Goal: Transaction & Acquisition: Obtain resource

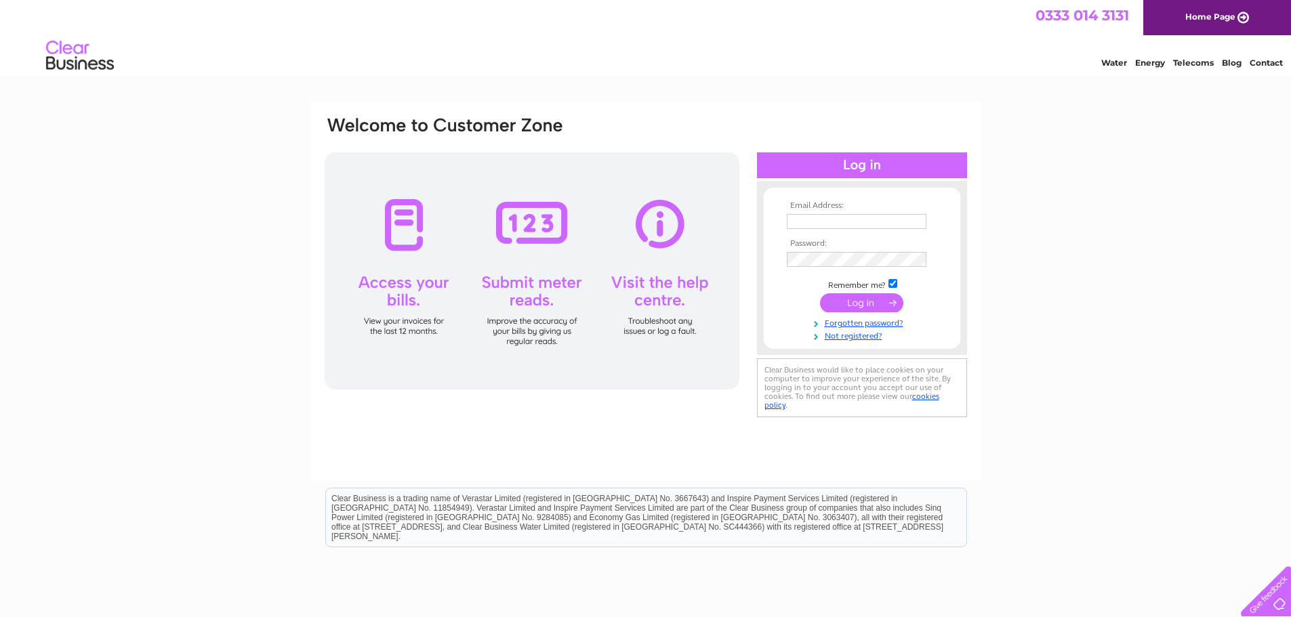
type input "[PERSON_NAME][EMAIL_ADDRESS][DOMAIN_NAME]"
click at [859, 298] on input "submit" at bounding box center [861, 302] width 83 height 19
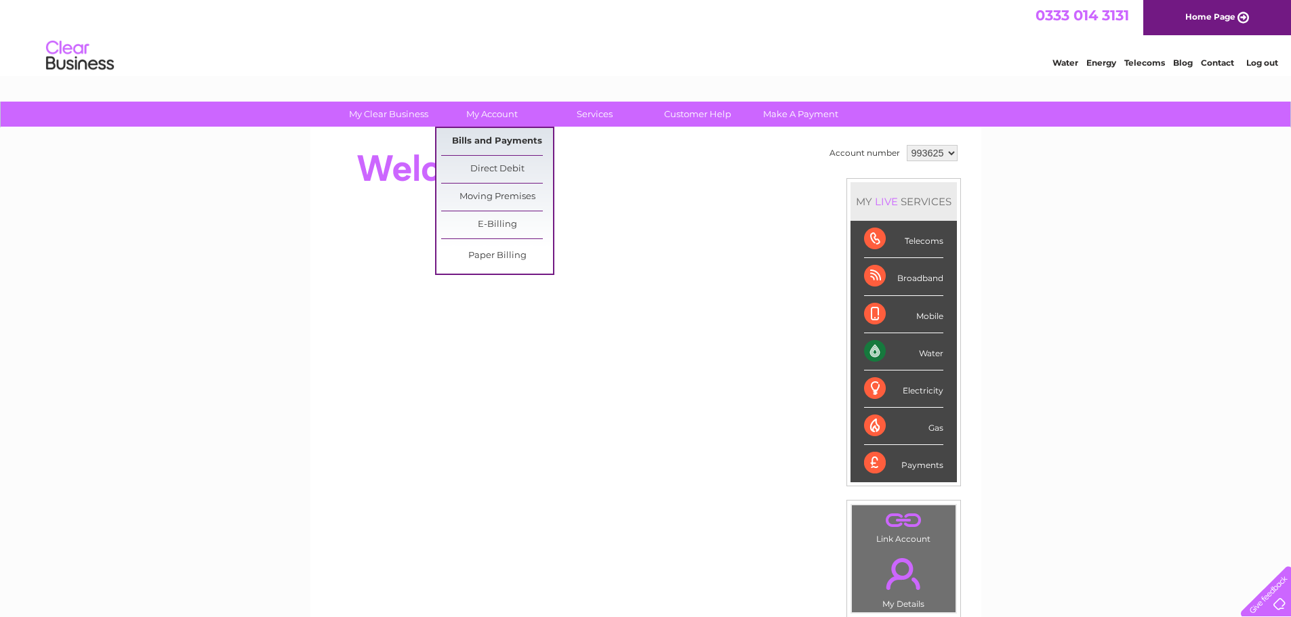
click at [482, 138] on link "Bills and Payments" at bounding box center [497, 141] width 112 height 27
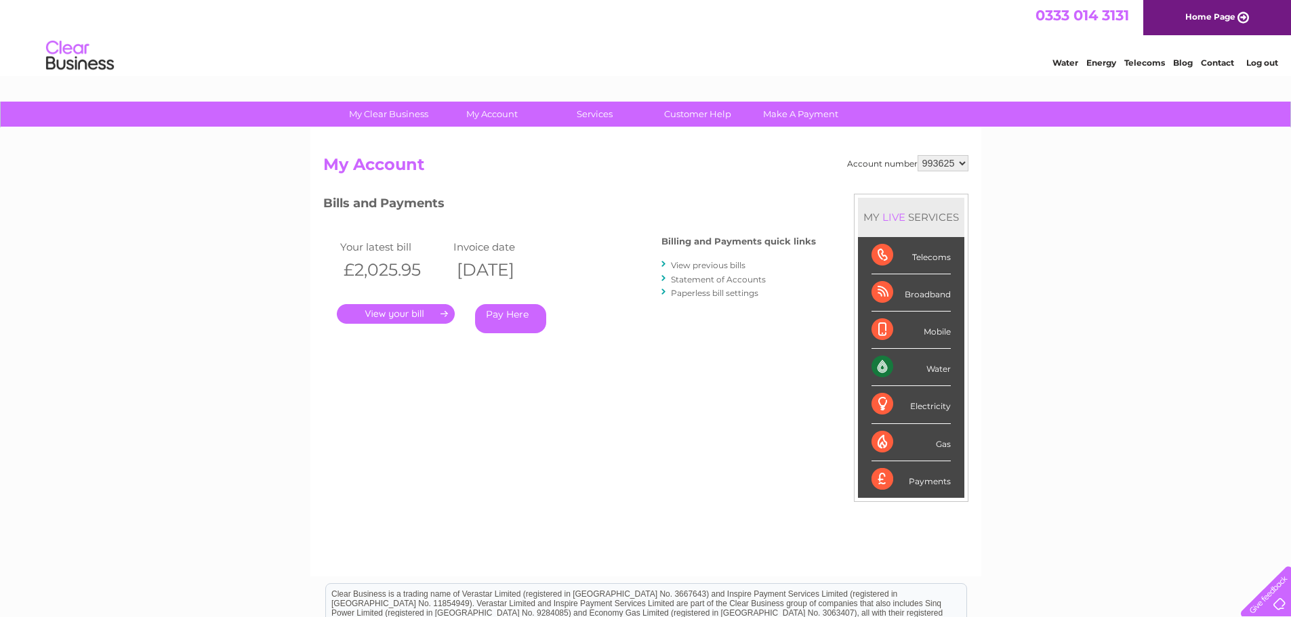
click at [395, 313] on link "." at bounding box center [396, 314] width 118 height 20
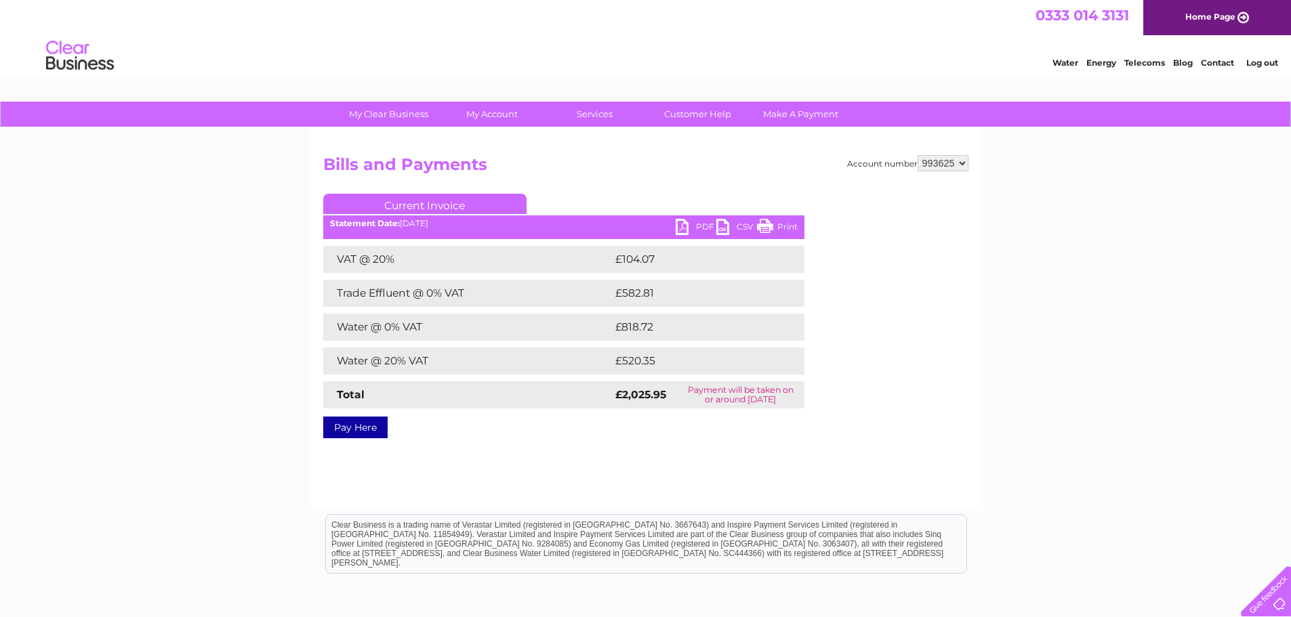
click at [700, 222] on link "PDF" at bounding box center [696, 229] width 41 height 20
